Goal: Navigation & Orientation: Find specific page/section

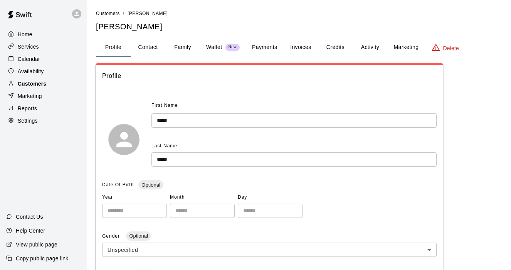
click at [31, 82] on p "Customers" at bounding box center [32, 84] width 29 height 8
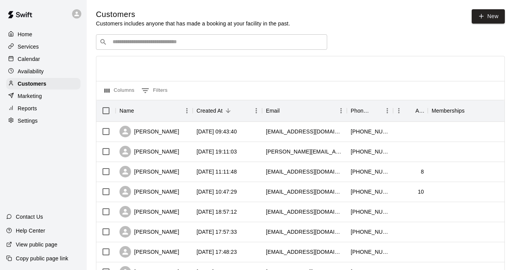
click at [25, 35] on p "Home" at bounding box center [25, 34] width 15 height 8
